Goal: Navigation & Orientation: Find specific page/section

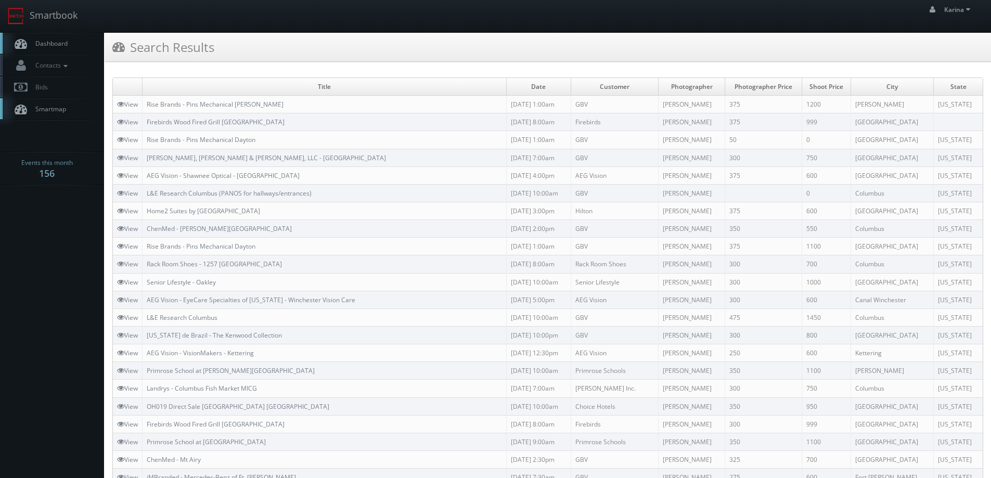
click at [56, 39] on link "Dashboard" at bounding box center [52, 43] width 104 height 21
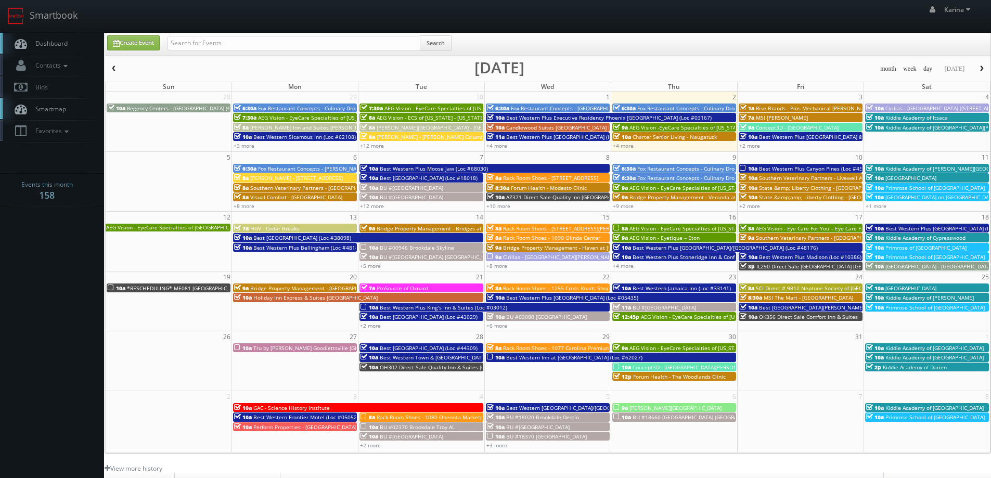
click at [44, 44] on span "Dashboard" at bounding box center [48, 43] width 37 height 9
click at [41, 47] on span "Dashboard" at bounding box center [48, 43] width 37 height 9
click at [35, 44] on span "Dashboard" at bounding box center [48, 43] width 37 height 9
click at [753, 143] on link "+2 more" at bounding box center [750, 145] width 21 height 7
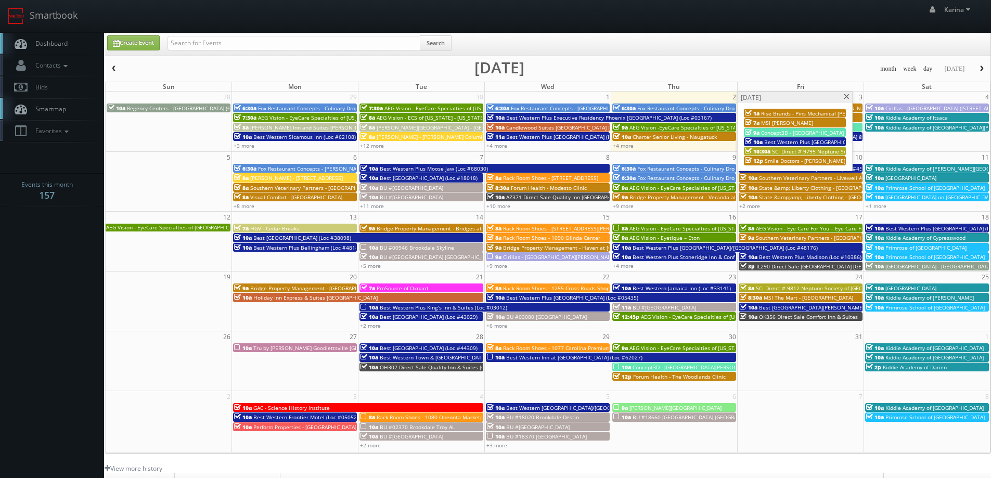
click at [804, 151] on span "SCI Direct # 9795 Neptune Society of Chico" at bounding box center [826, 151] width 108 height 7
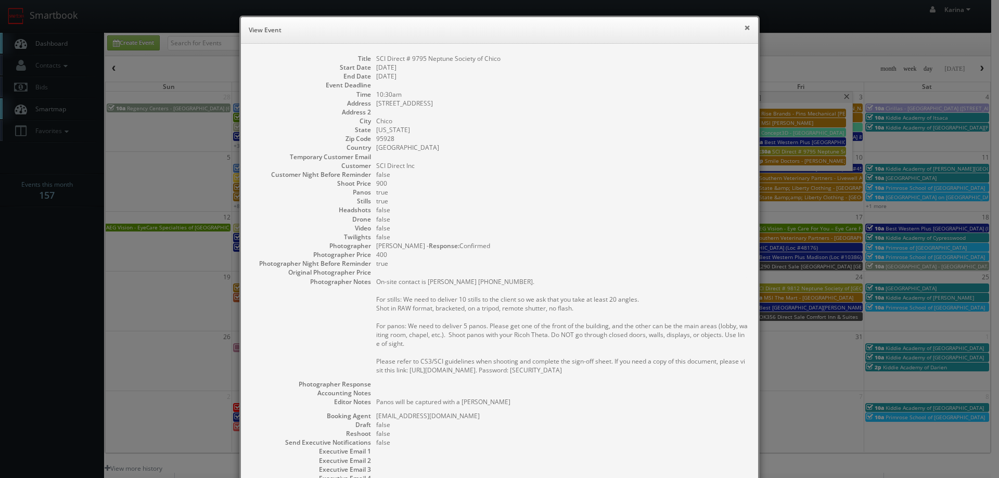
click at [744, 28] on button "×" at bounding box center [747, 27] width 6 height 7
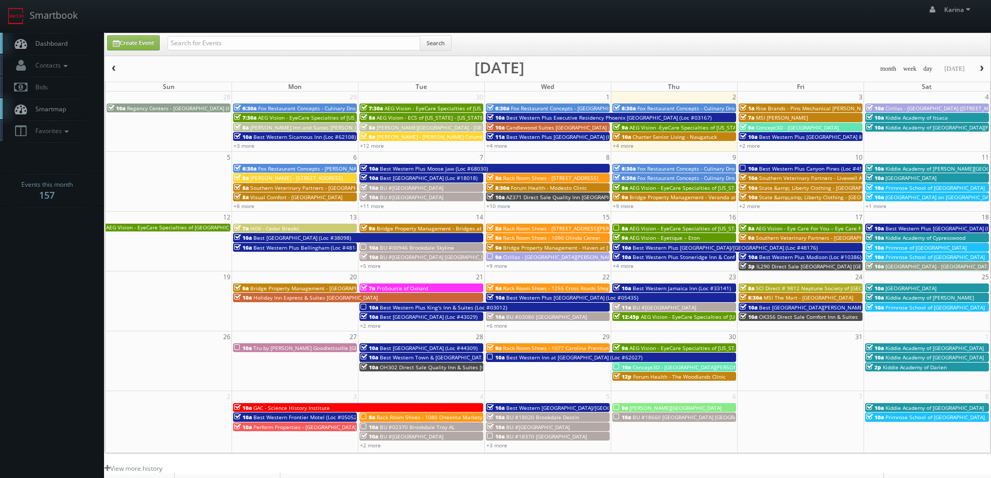
click at [54, 45] on span "Dashboard" at bounding box center [48, 43] width 37 height 9
click at [379, 144] on link "+12 more" at bounding box center [372, 145] width 24 height 7
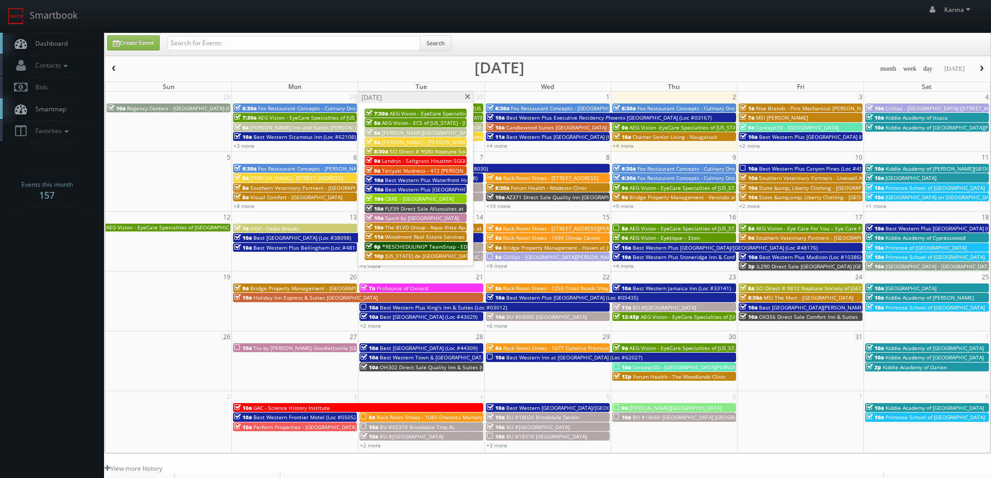
click at [56, 34] on link "Dashboard" at bounding box center [52, 43] width 104 height 21
